Goal: Task Accomplishment & Management: Manage account settings

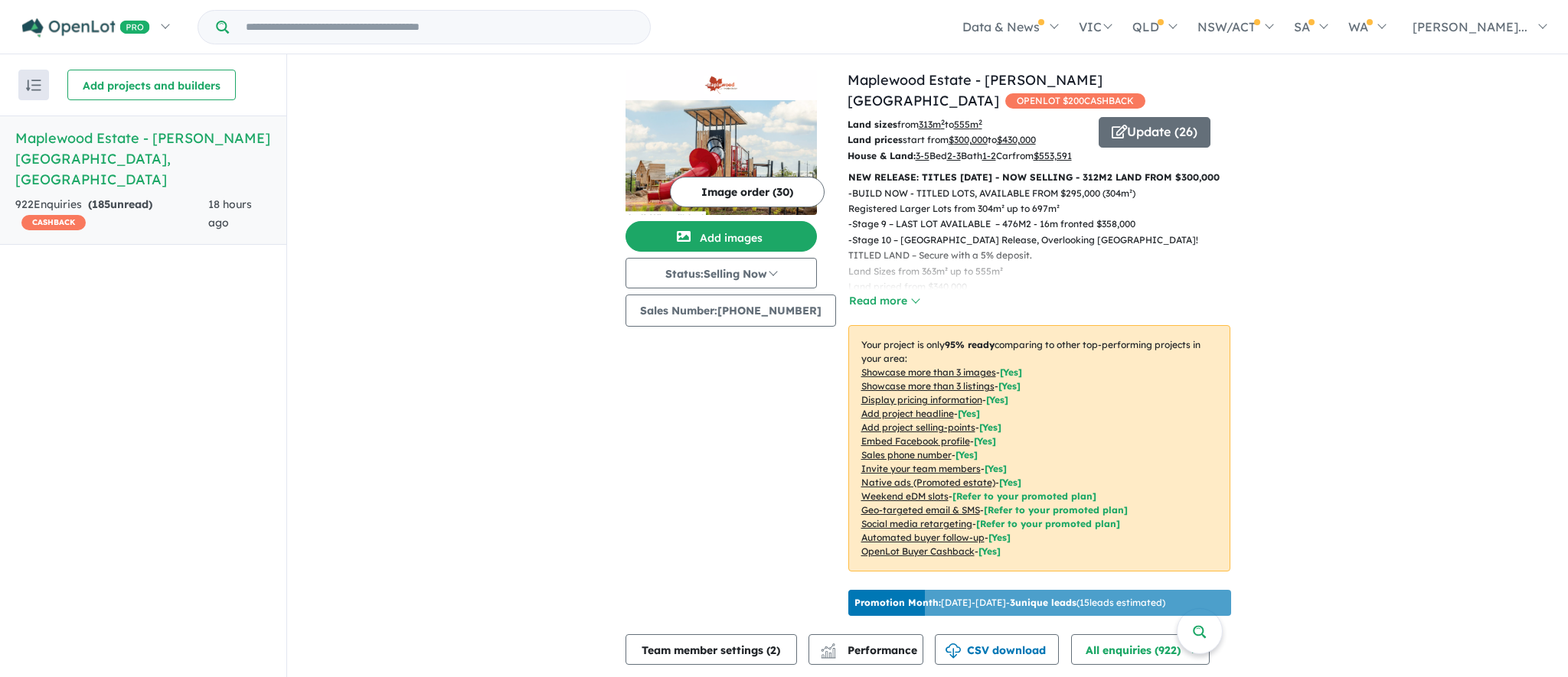
scroll to position [652, 0]
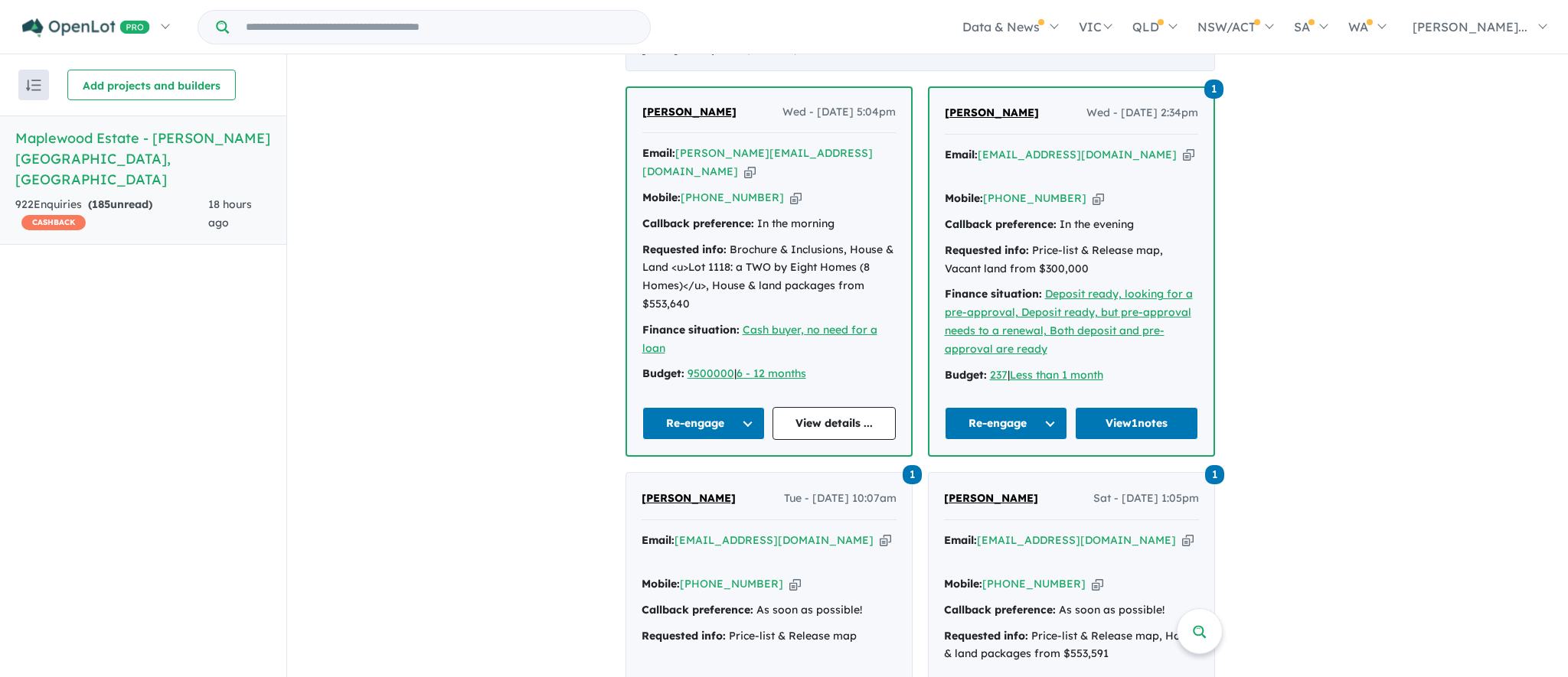
click at [1198, 64] on div "[DATE] - 16 Enquir ies ( 1 unread)" at bounding box center [920, 50] width 590 height 43
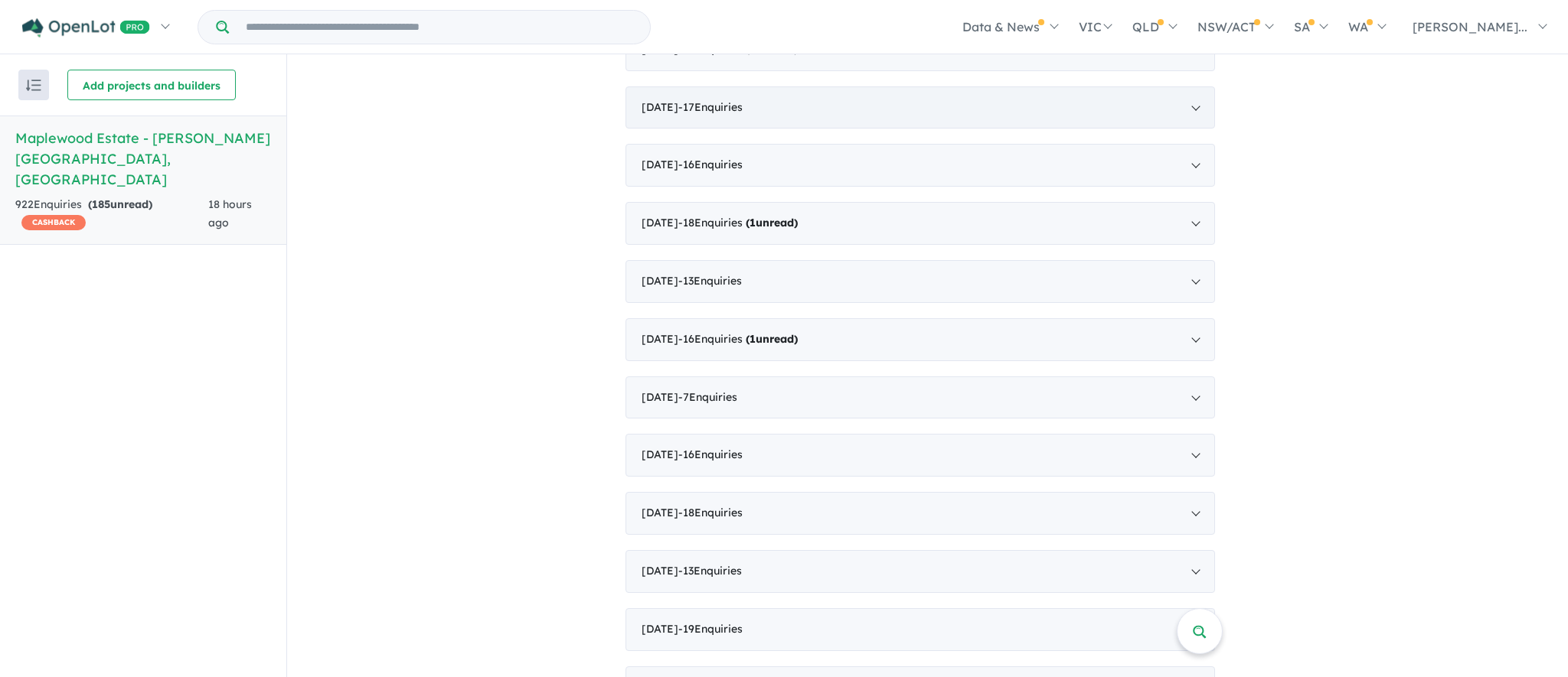
click at [1047, 128] on div "[DATE] - 17 Enquir ies ( 0 unread)" at bounding box center [920, 107] width 590 height 43
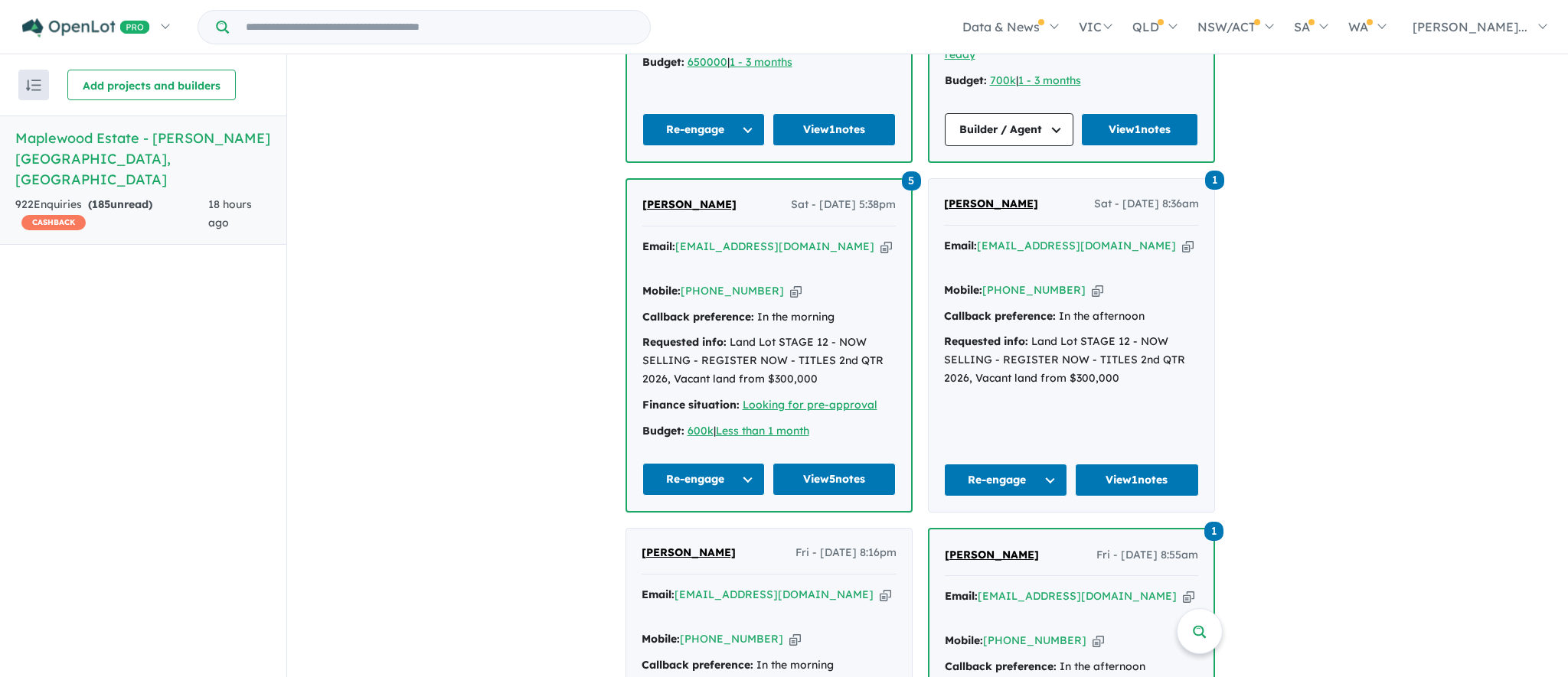
scroll to position [1382, 0]
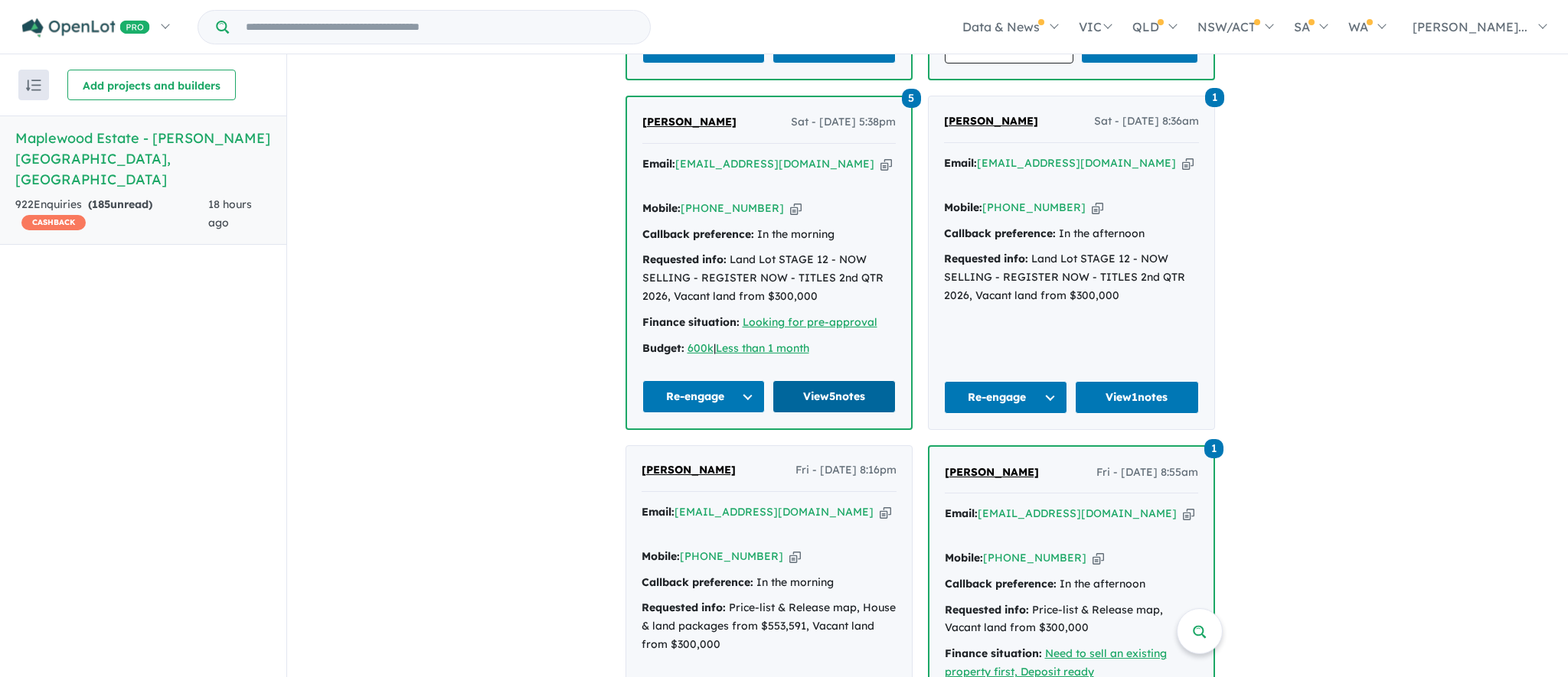
click at [834, 381] on link "View 5 notes" at bounding box center [833, 397] width 123 height 33
click at [758, 381] on button "Re-engage" at bounding box center [704, 397] width 123 height 33
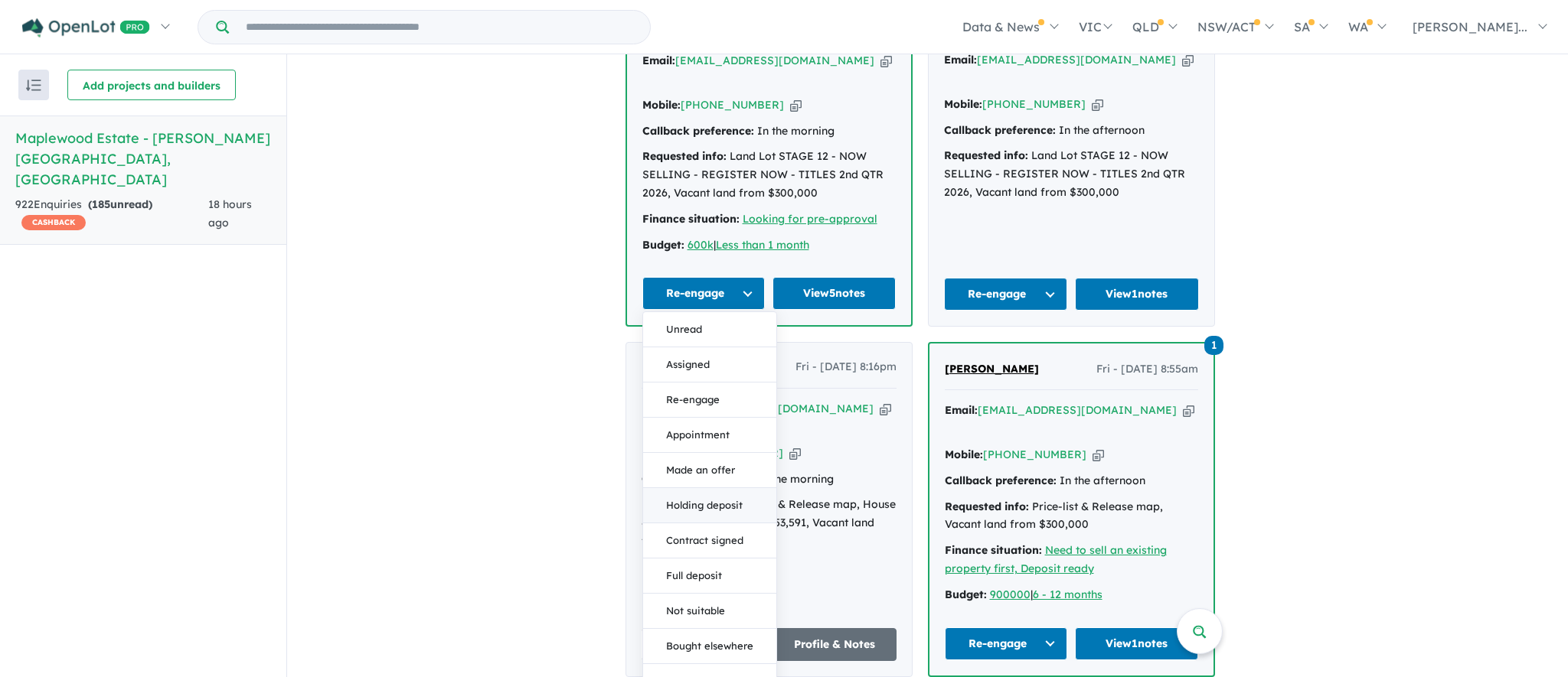
scroll to position [1487, 0]
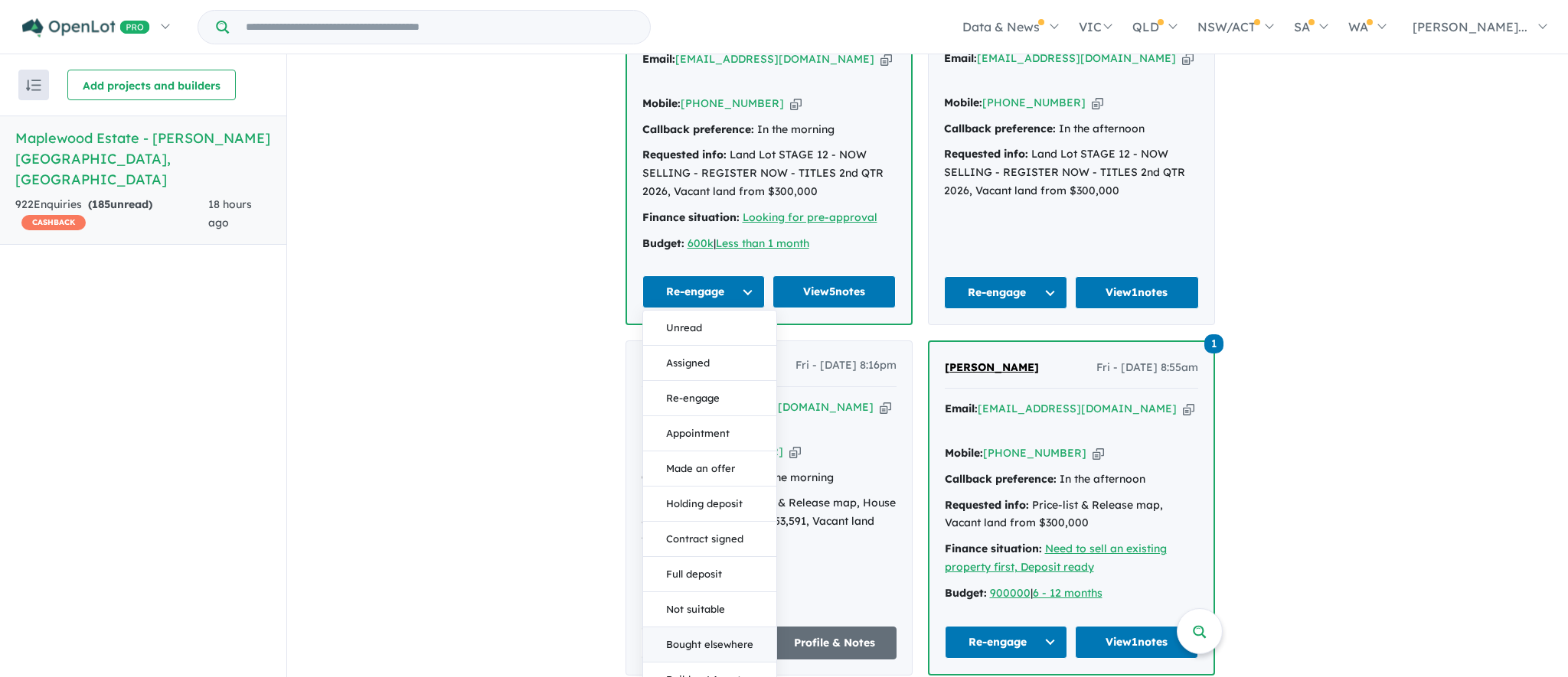
click at [730, 627] on button "Bought elsewhere" at bounding box center [709, 644] width 133 height 35
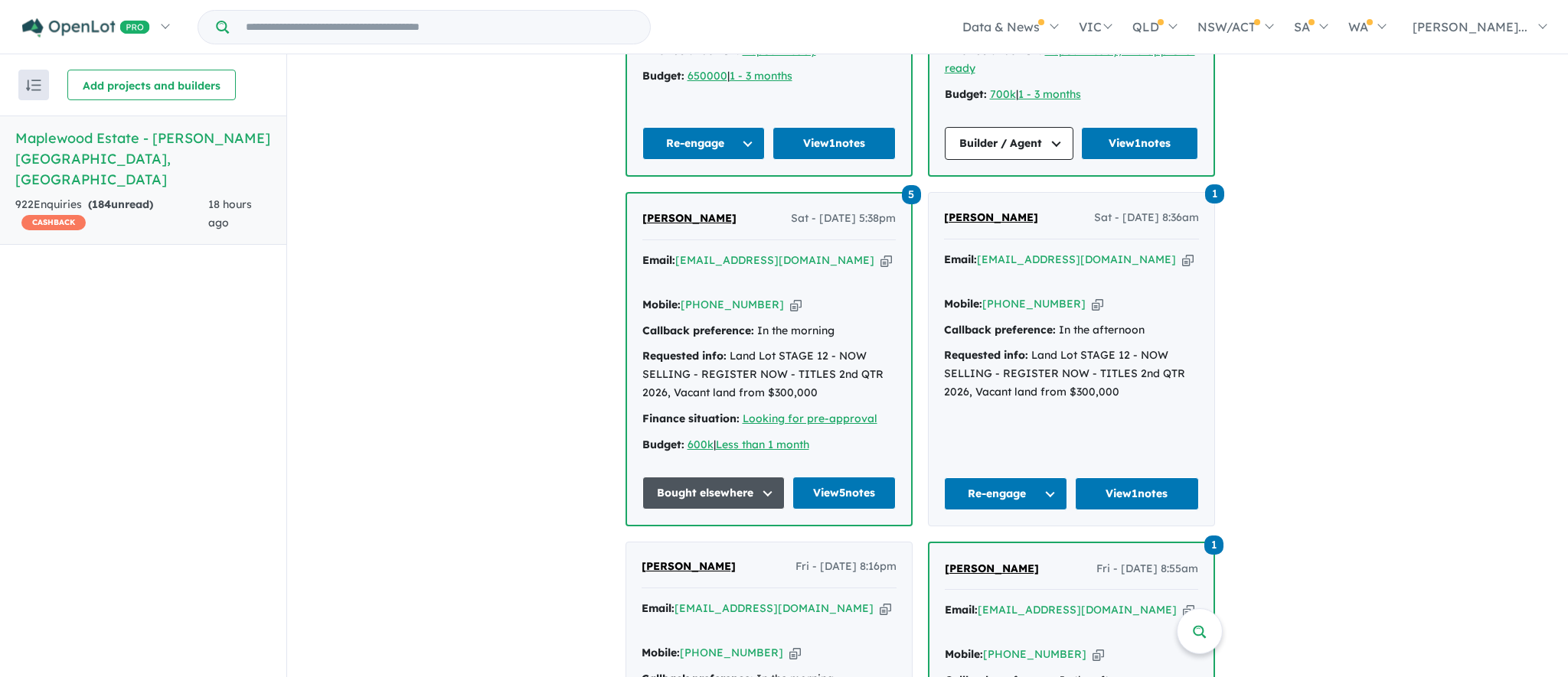
scroll to position [1094, 0]
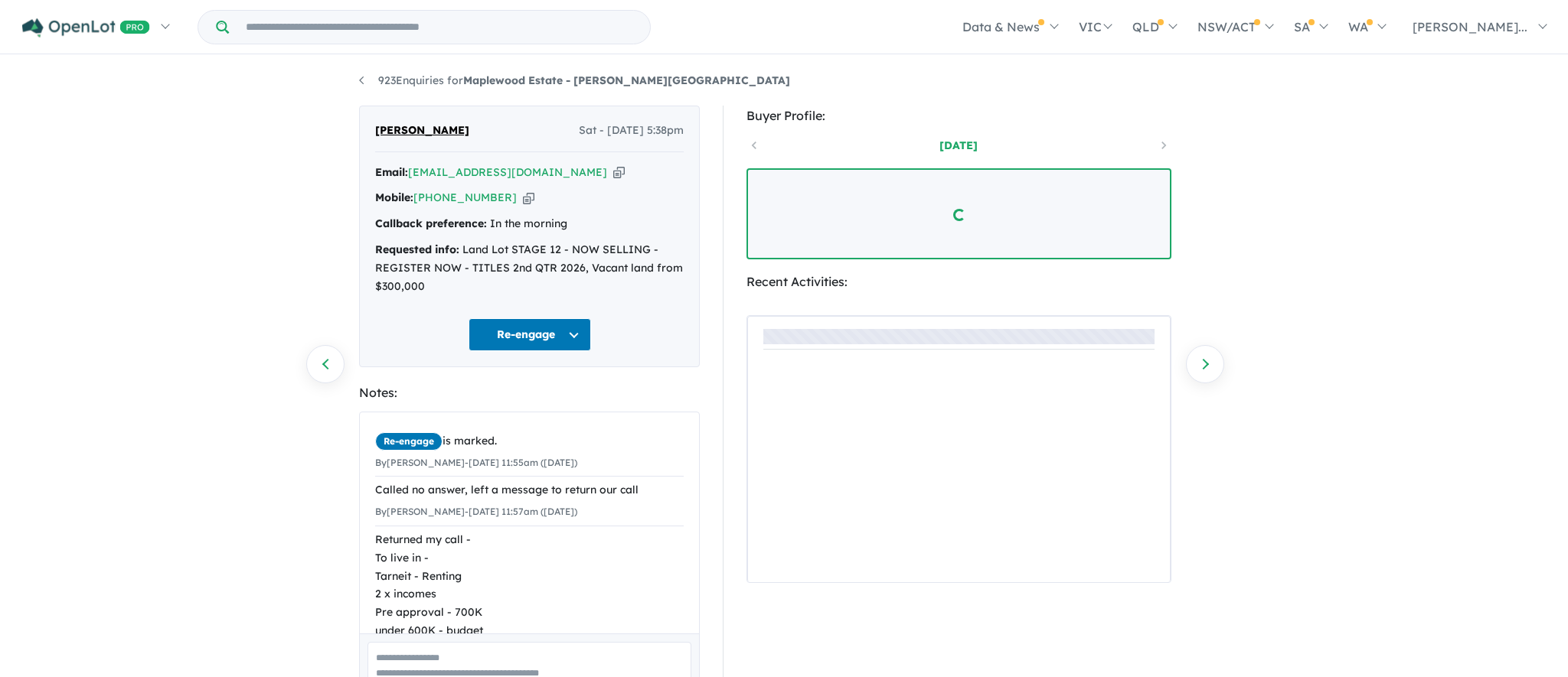
click at [573, 331] on button "Re-engage" at bounding box center [529, 335] width 123 height 33
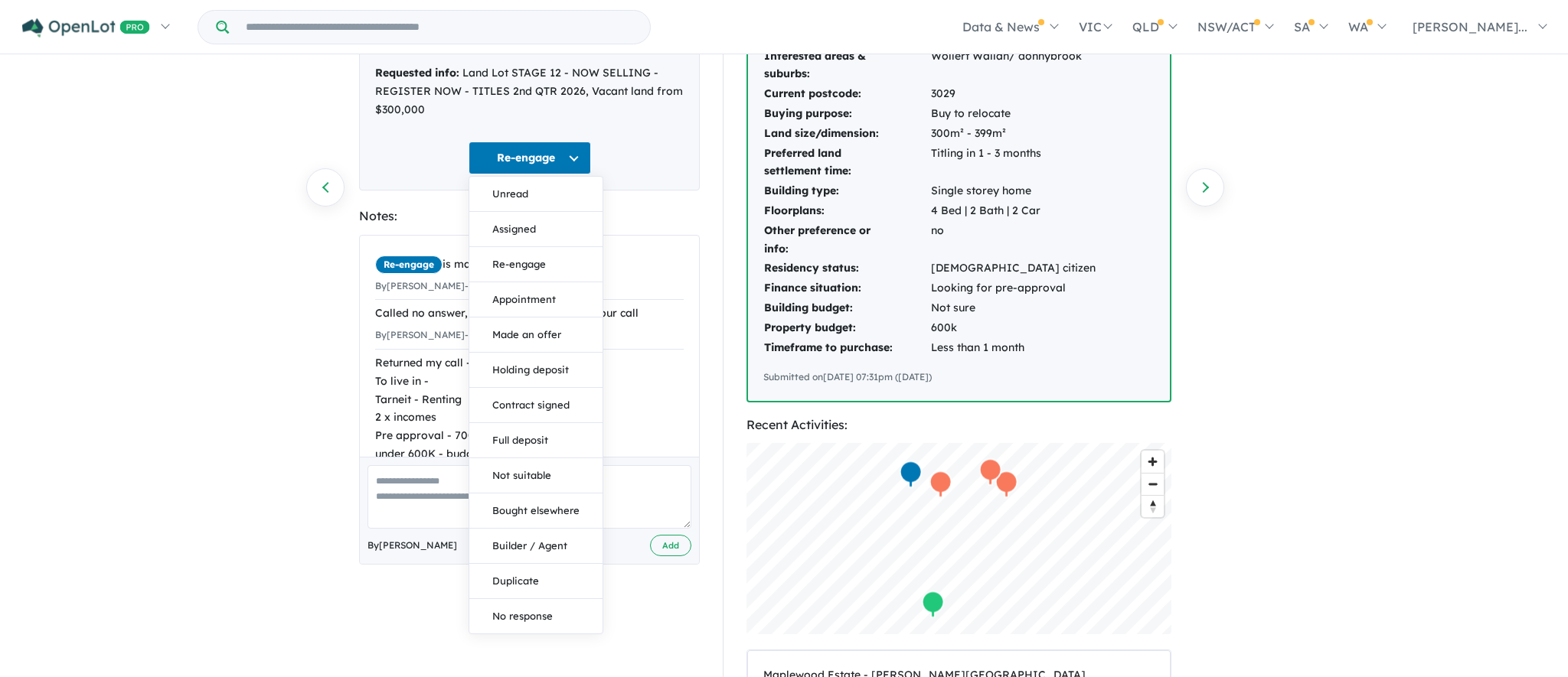
scroll to position [183, 0]
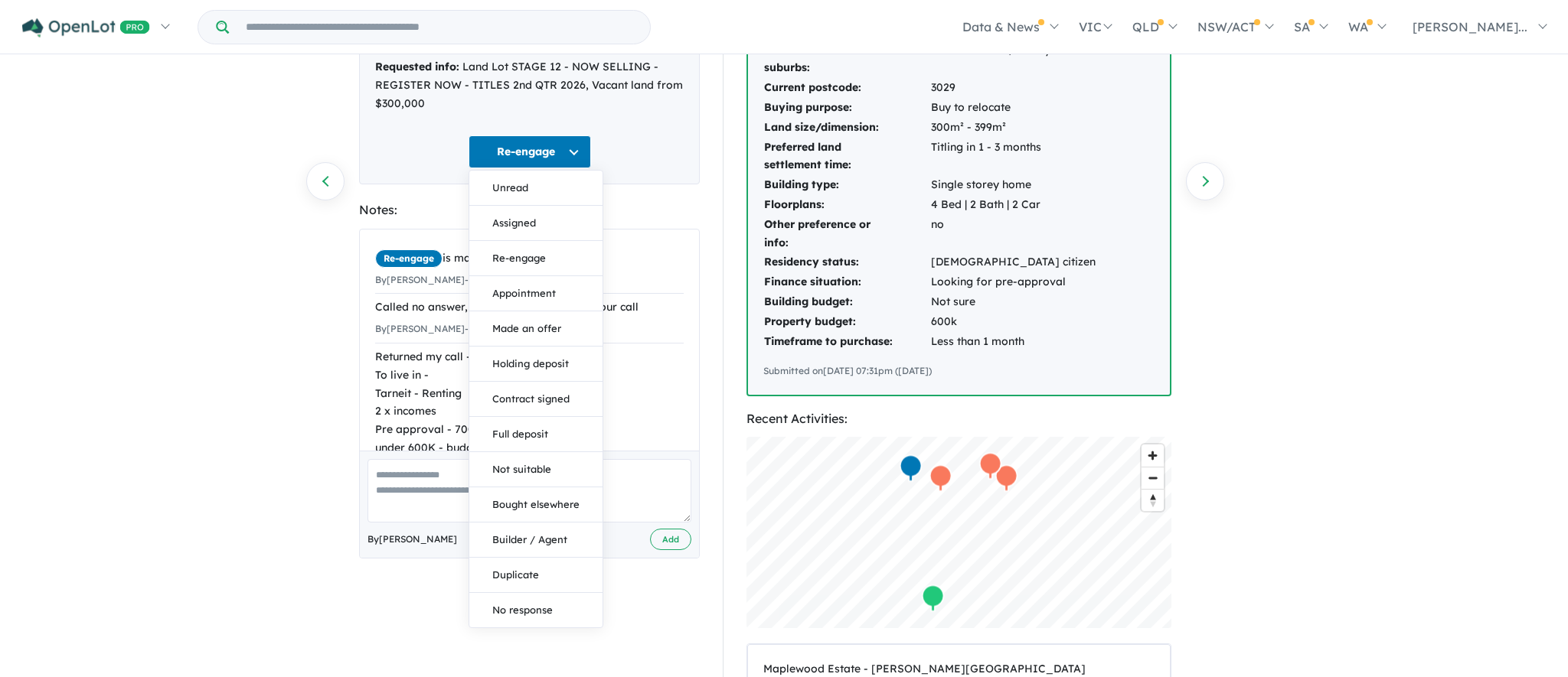
click at [546, 494] on button "Bought elsewhere" at bounding box center [535, 504] width 133 height 35
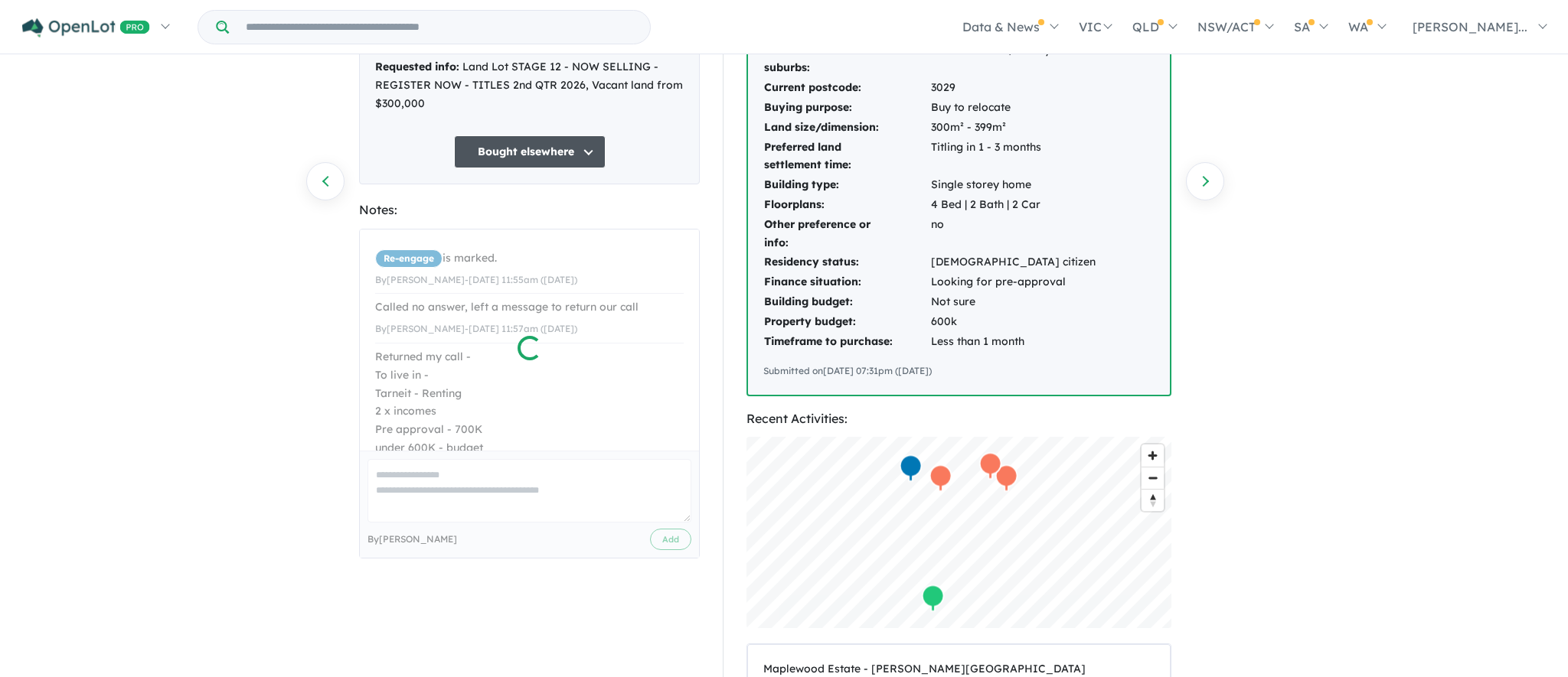
scroll to position [566, 0]
